Goal: Navigation & Orientation: Find specific page/section

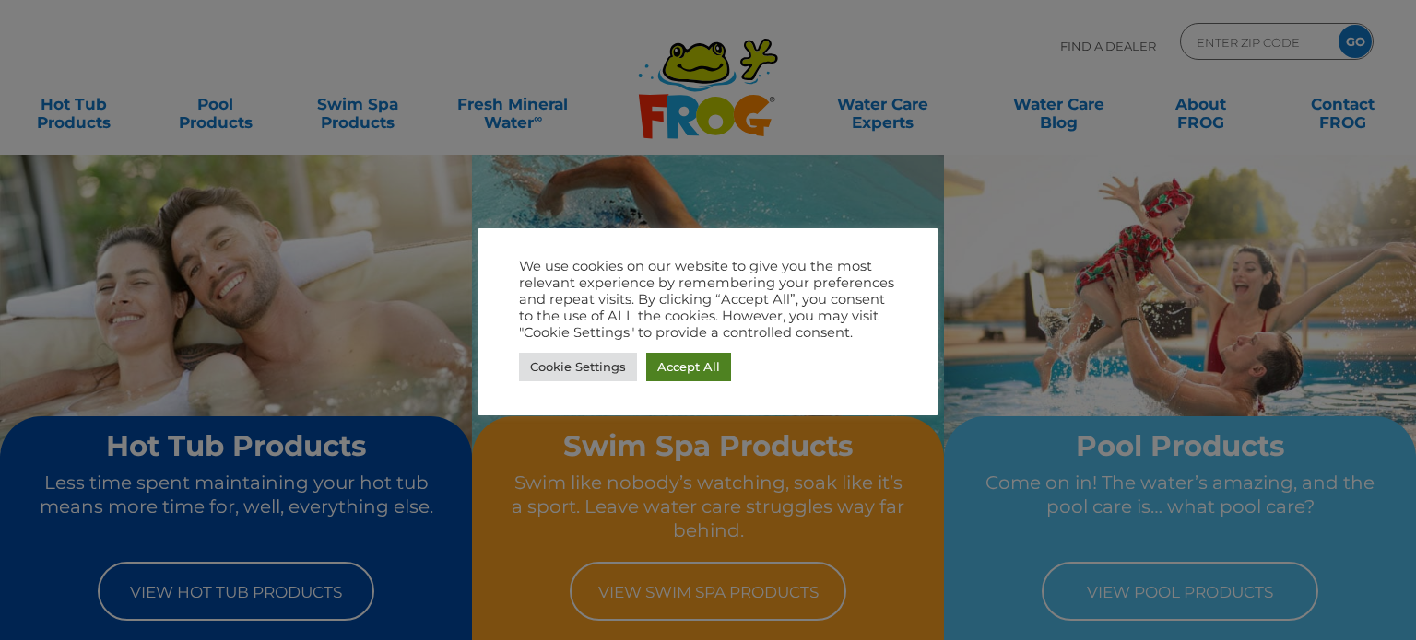
click at [699, 362] on link "Accept All" at bounding box center [688, 367] width 85 height 29
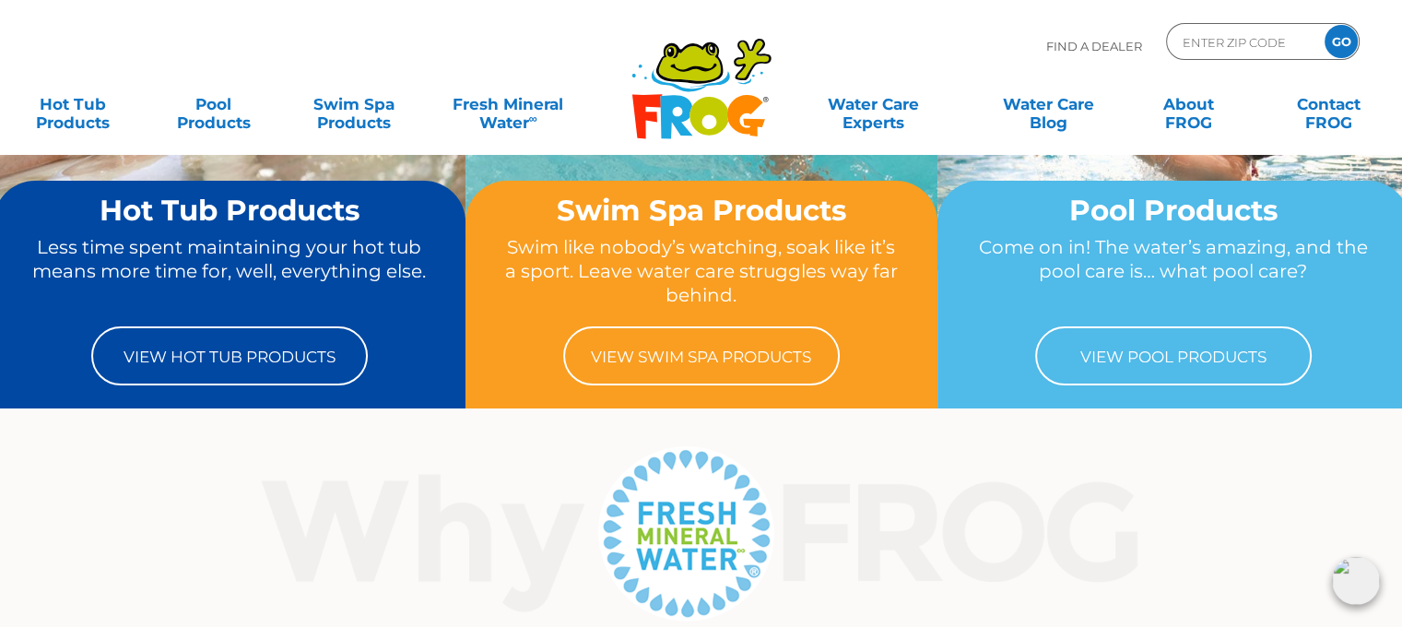
scroll to position [369, 0]
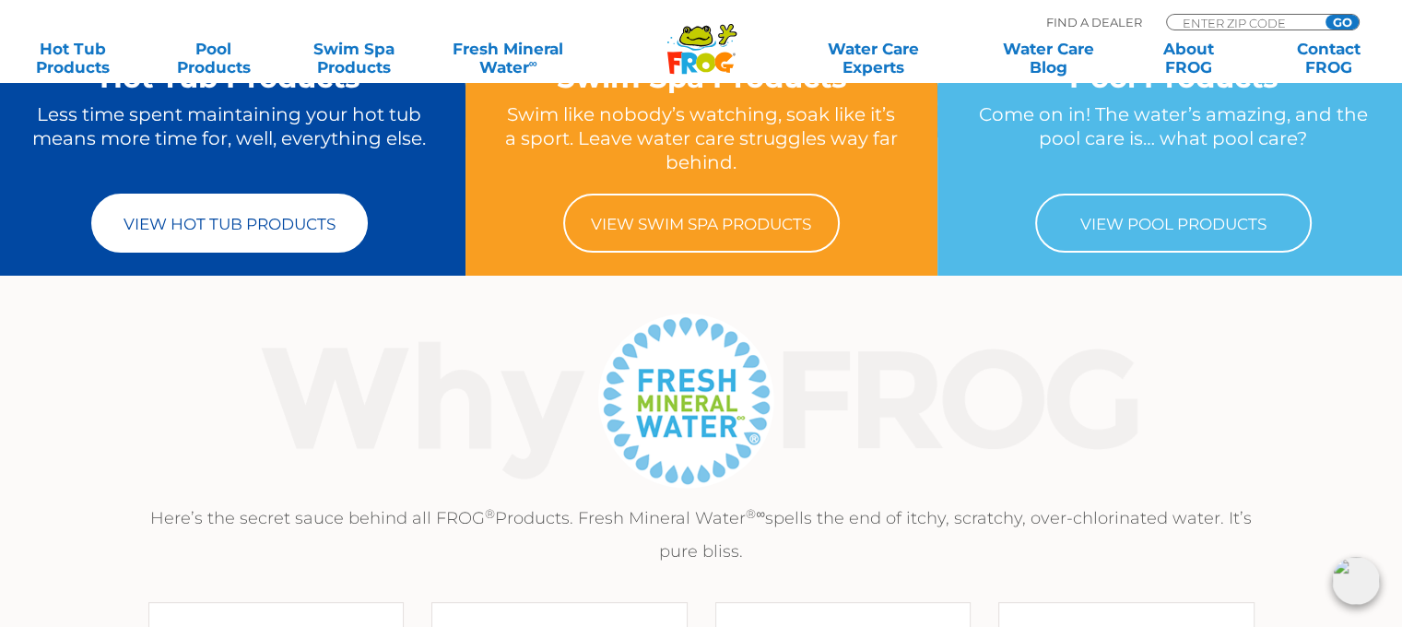
click at [250, 217] on link "View Hot Tub Products" at bounding box center [229, 223] width 276 height 59
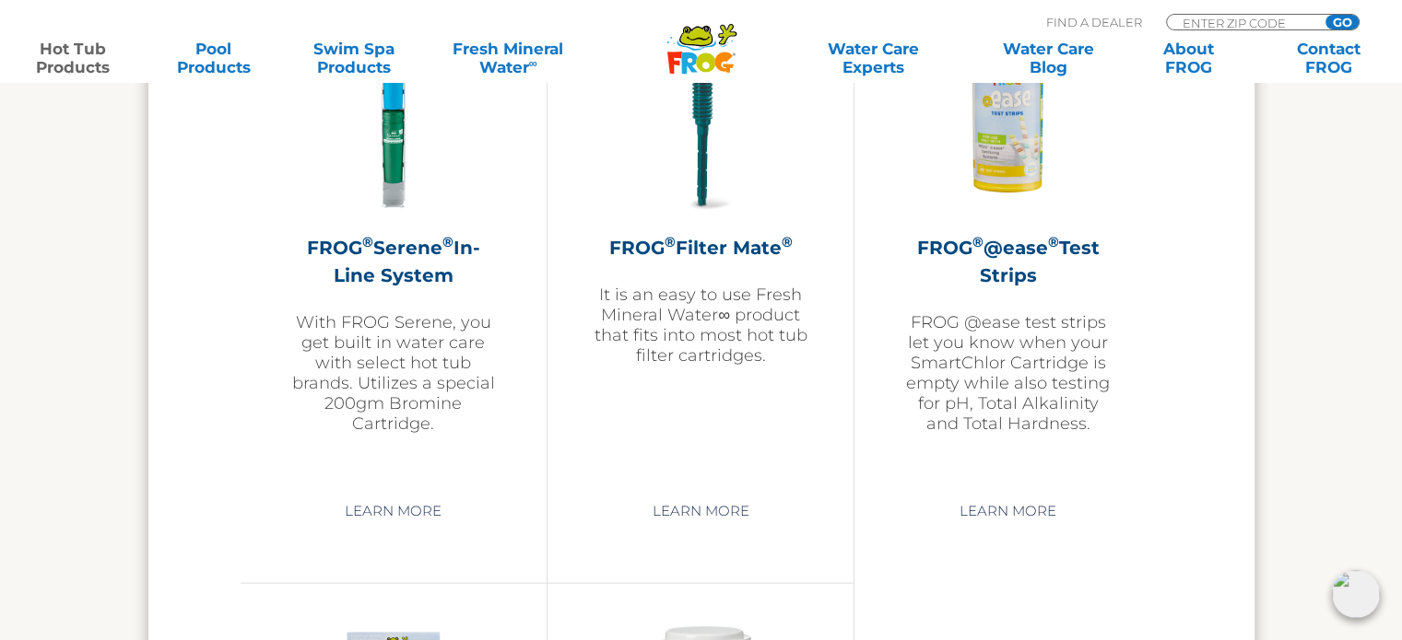
scroll to position [3931, 0]
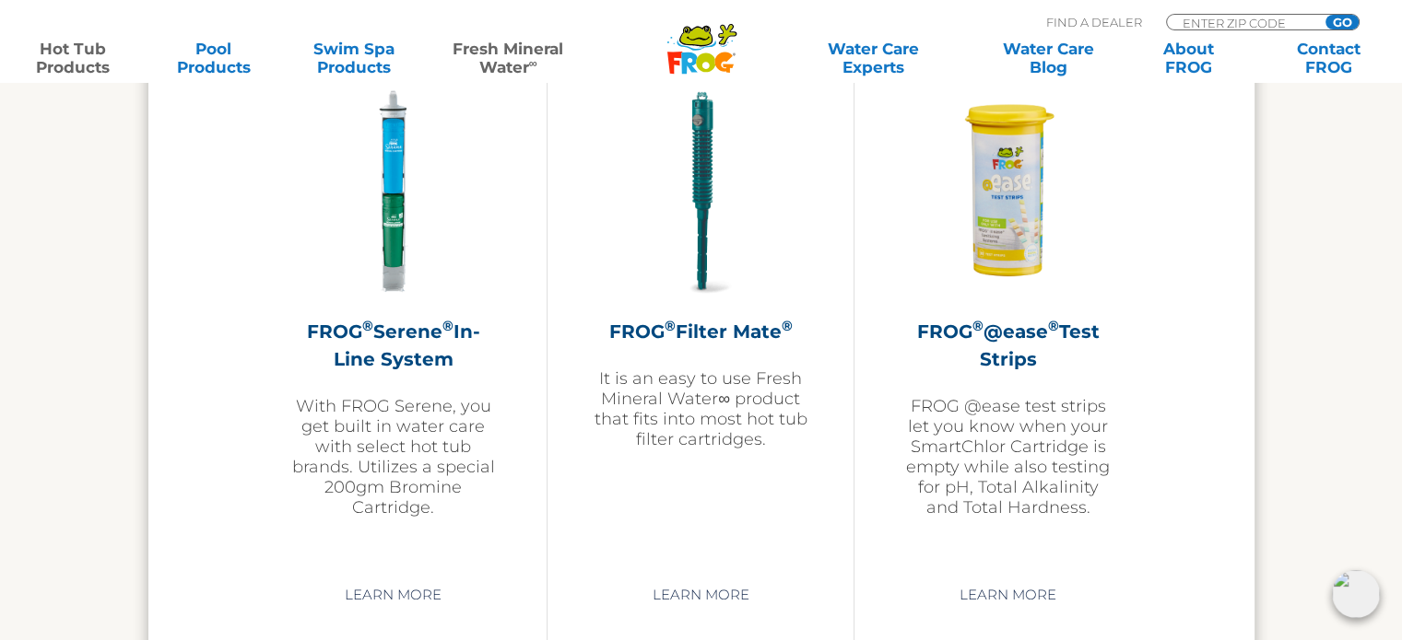
click at [512, 50] on link "Fresh Mineral Water ∞" at bounding box center [508, 58] width 136 height 37
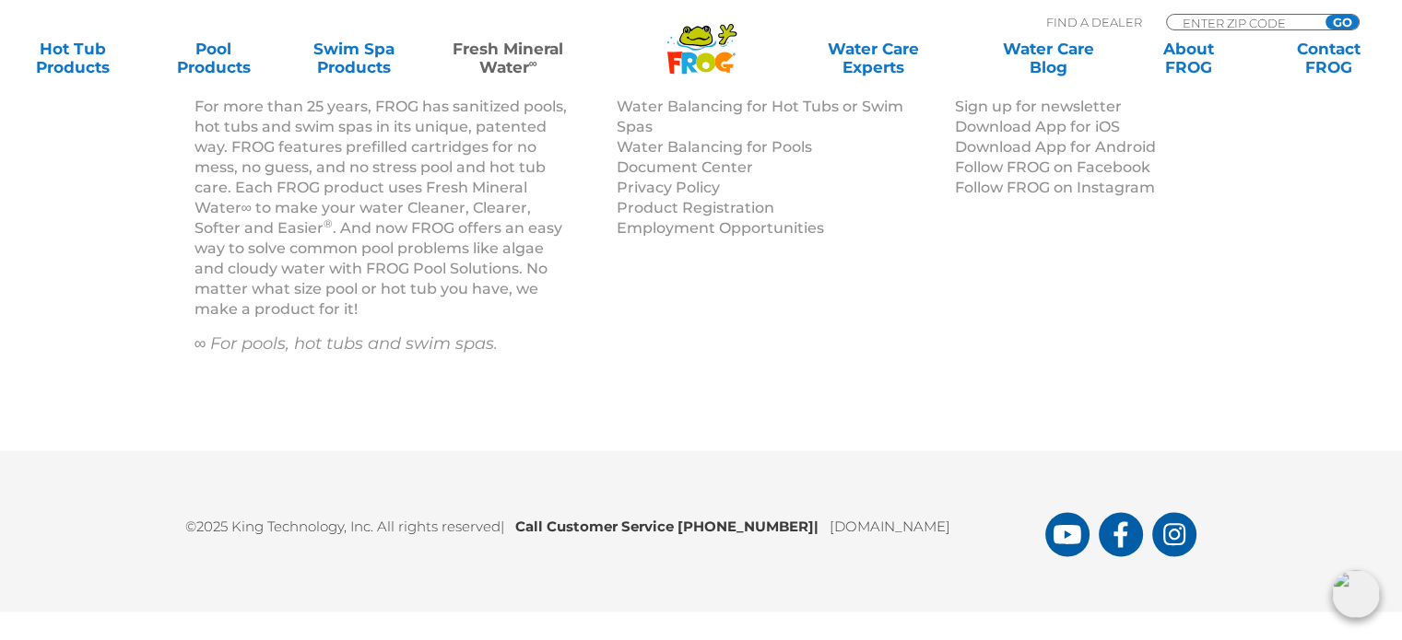
scroll to position [2748, 0]
